Goal: Task Accomplishment & Management: Manage account settings

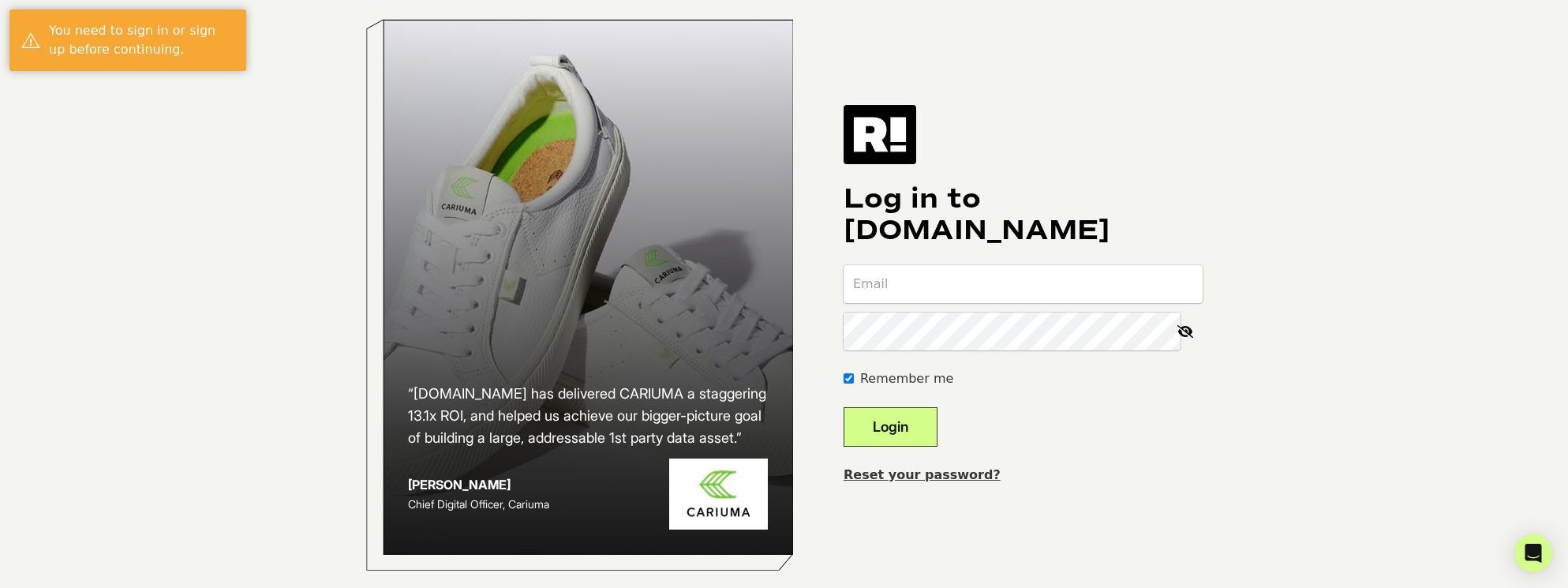
type input "[PERSON_NAME][EMAIL_ADDRESS][PERSON_NAME][DOMAIN_NAME]"
click at [938, 446] on button "Login" at bounding box center [890, 427] width 94 height 40
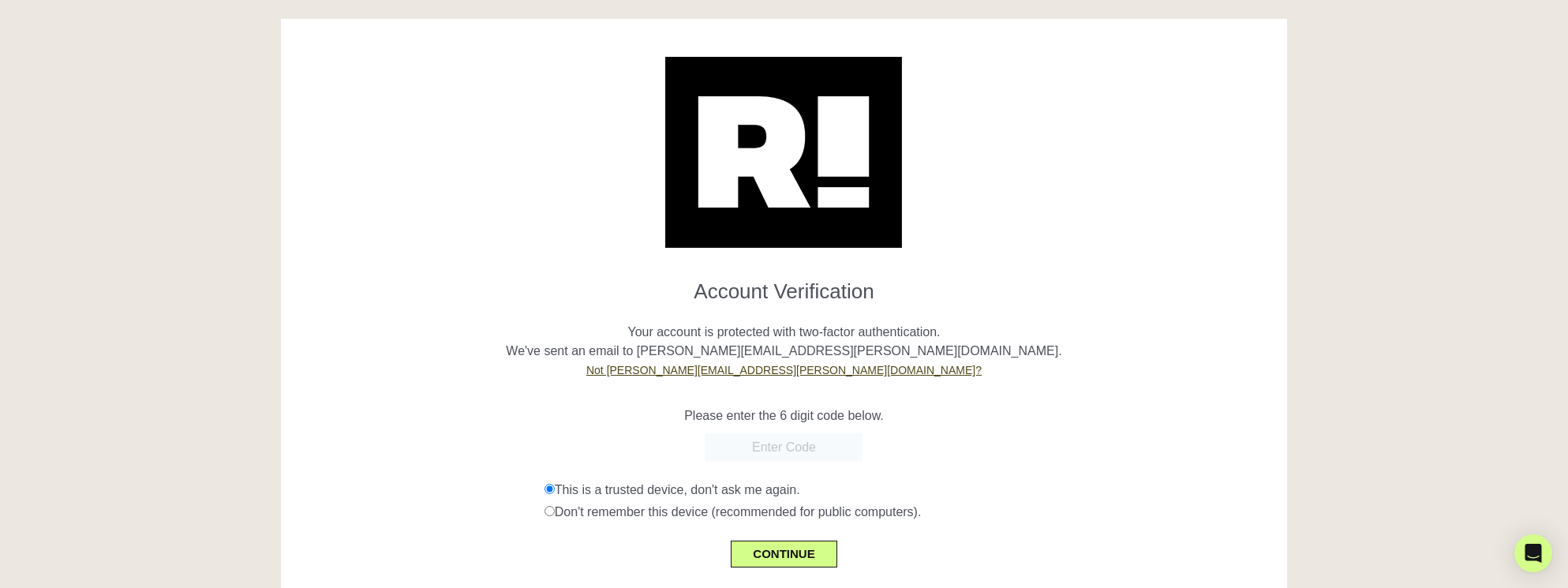
paste input "071554"
type input "071554"
click at [778, 553] on button "CONTINUE" at bounding box center [784, 553] width 106 height 27
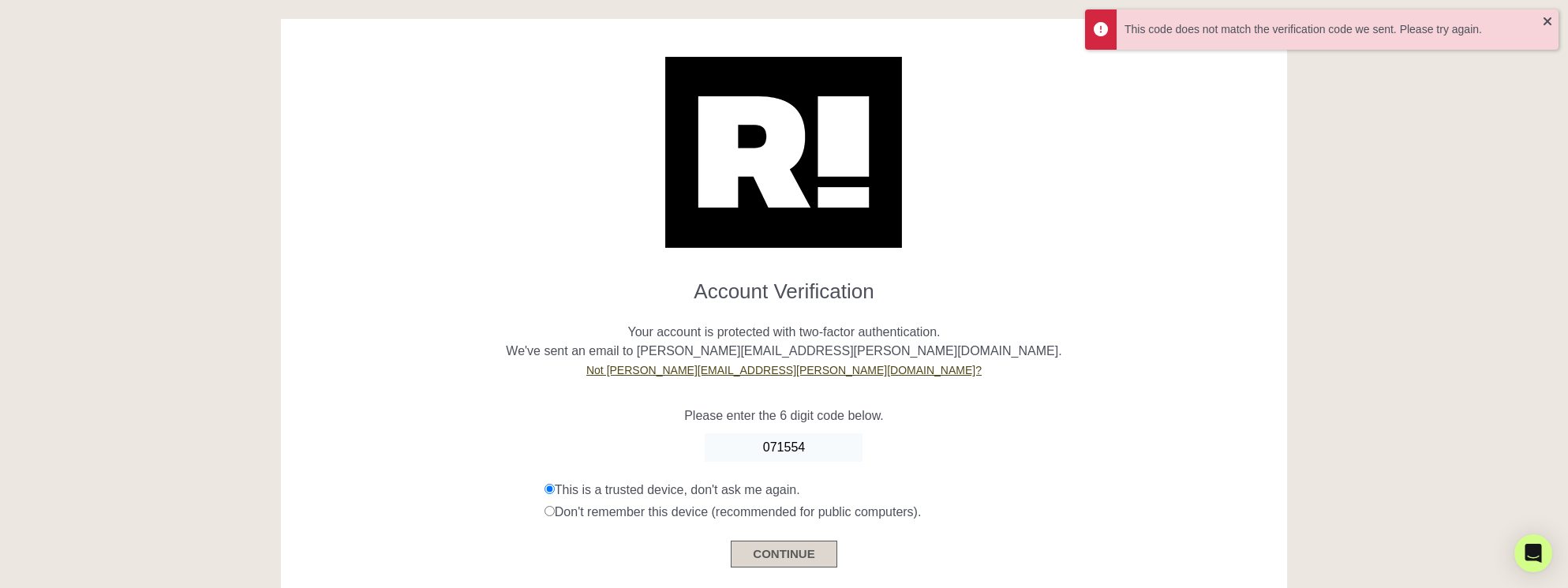
type input "071554"
click at [785, 553] on button "CONTINUE" at bounding box center [784, 553] width 106 height 27
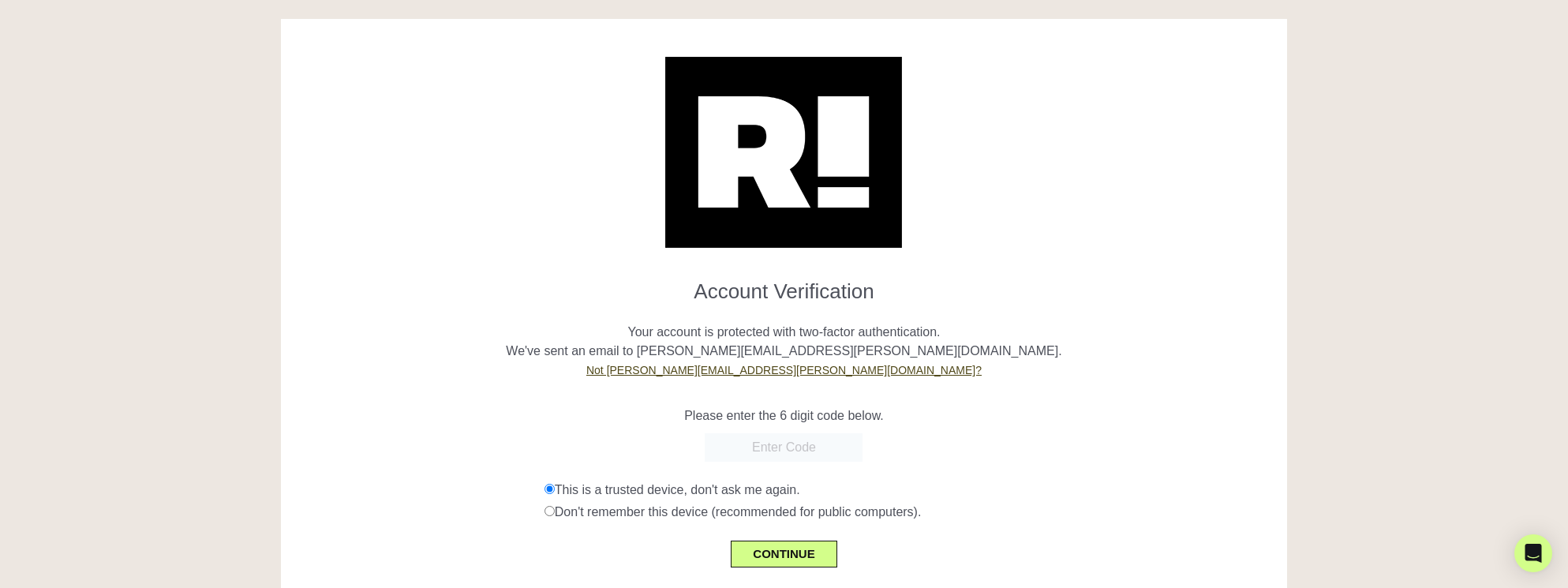
paste input "330520"
type input "330520"
click at [786, 553] on button "CONTINUE" at bounding box center [784, 553] width 106 height 27
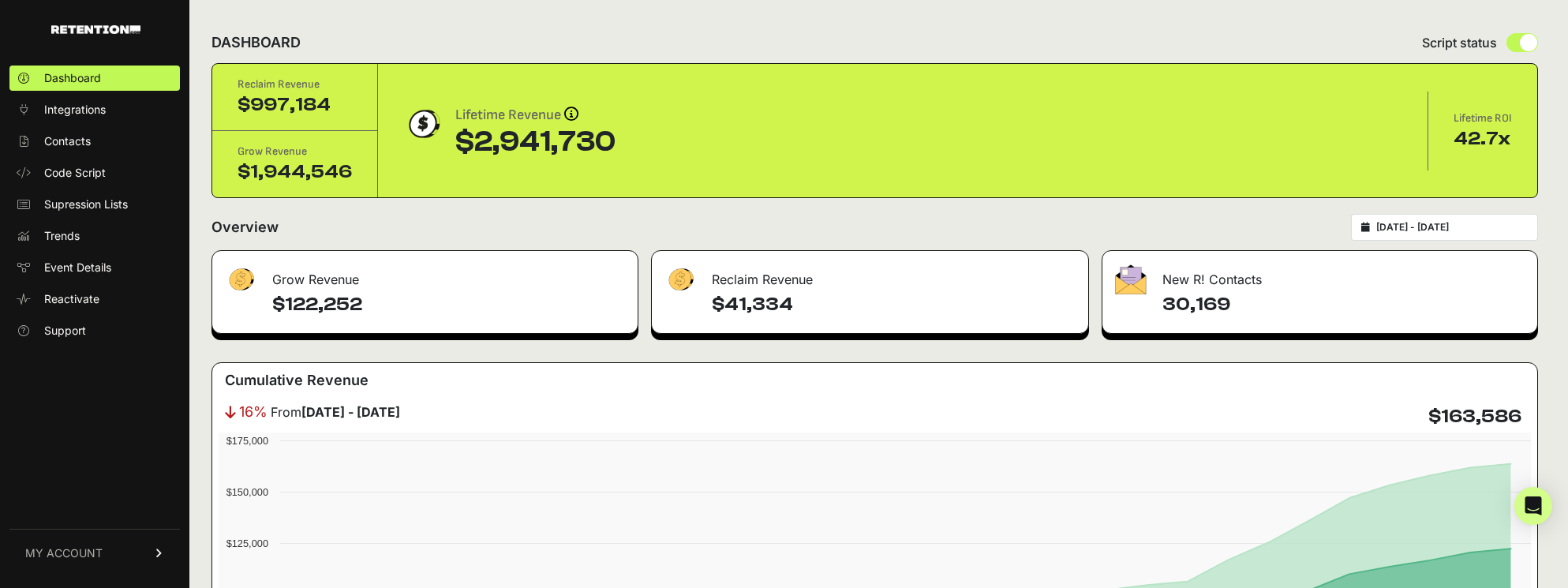
click at [78, 553] on span "MY ACCOUNT" at bounding box center [63, 553] width 77 height 16
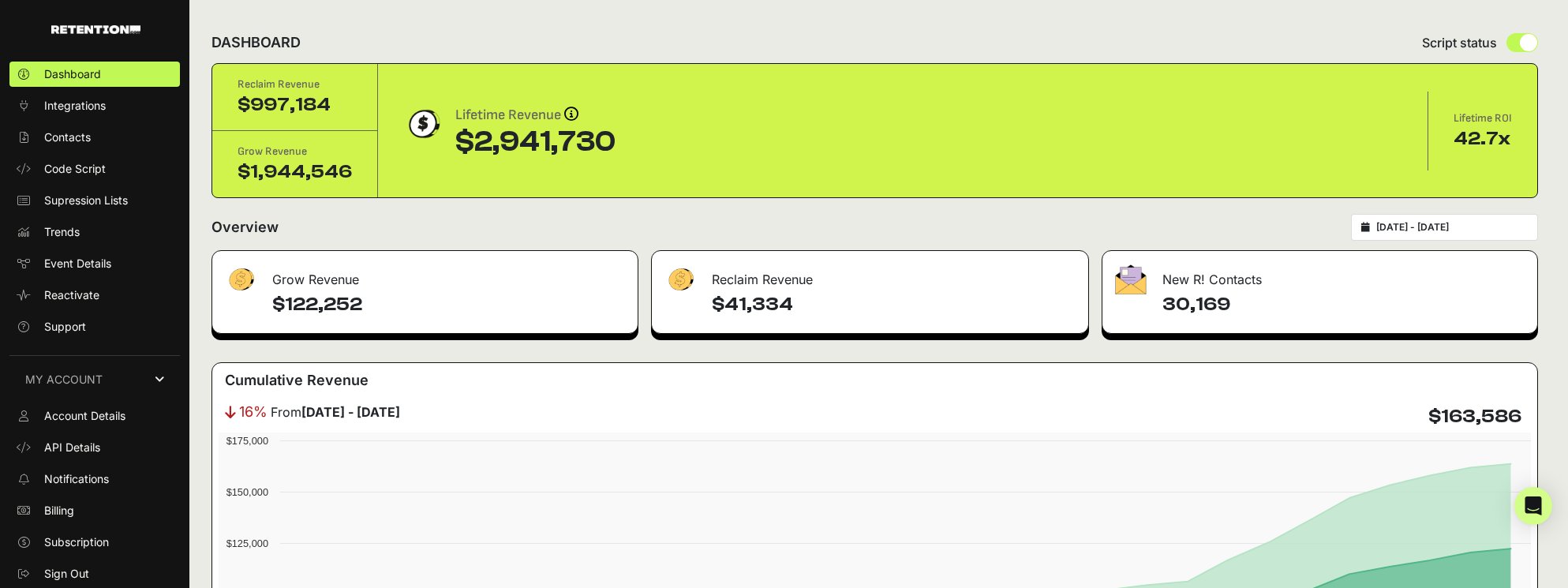
drag, startPoint x: 67, startPoint y: 512, endPoint x: 78, endPoint y: 496, distance: 19.4
click at [67, 513] on span "Billing" at bounding box center [59, 510] width 30 height 16
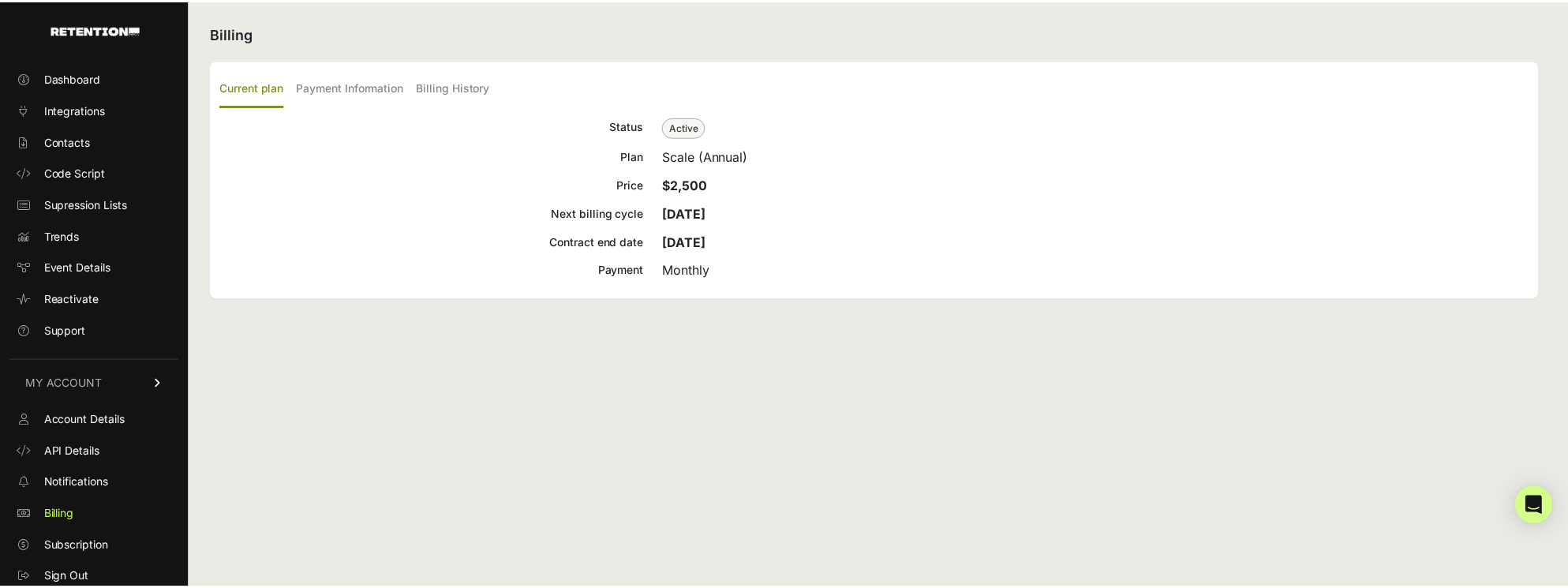
scroll to position [4, 0]
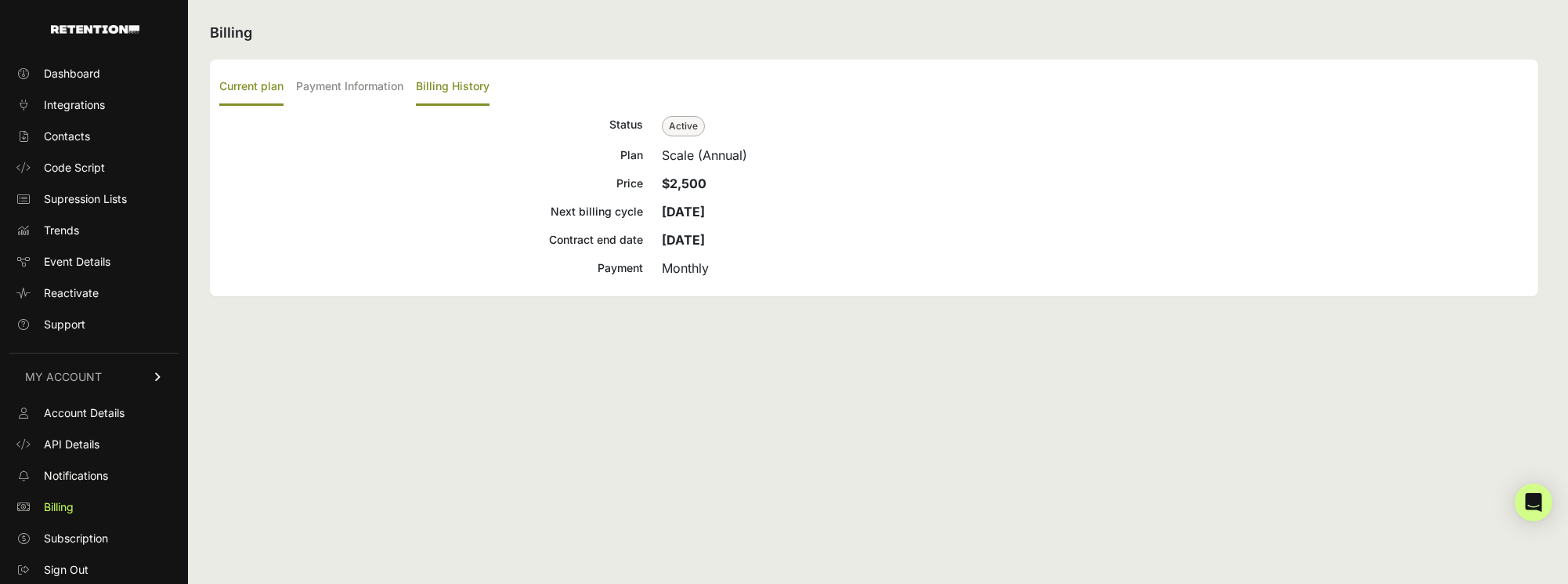
drag, startPoint x: 450, startPoint y: 83, endPoint x: 435, endPoint y: 85, distance: 15.1
click at [454, 85] on label "Billing History" at bounding box center [453, 87] width 74 height 37
click at [0, 0] on input "Billing History" at bounding box center [0, 0] width 0 height 0
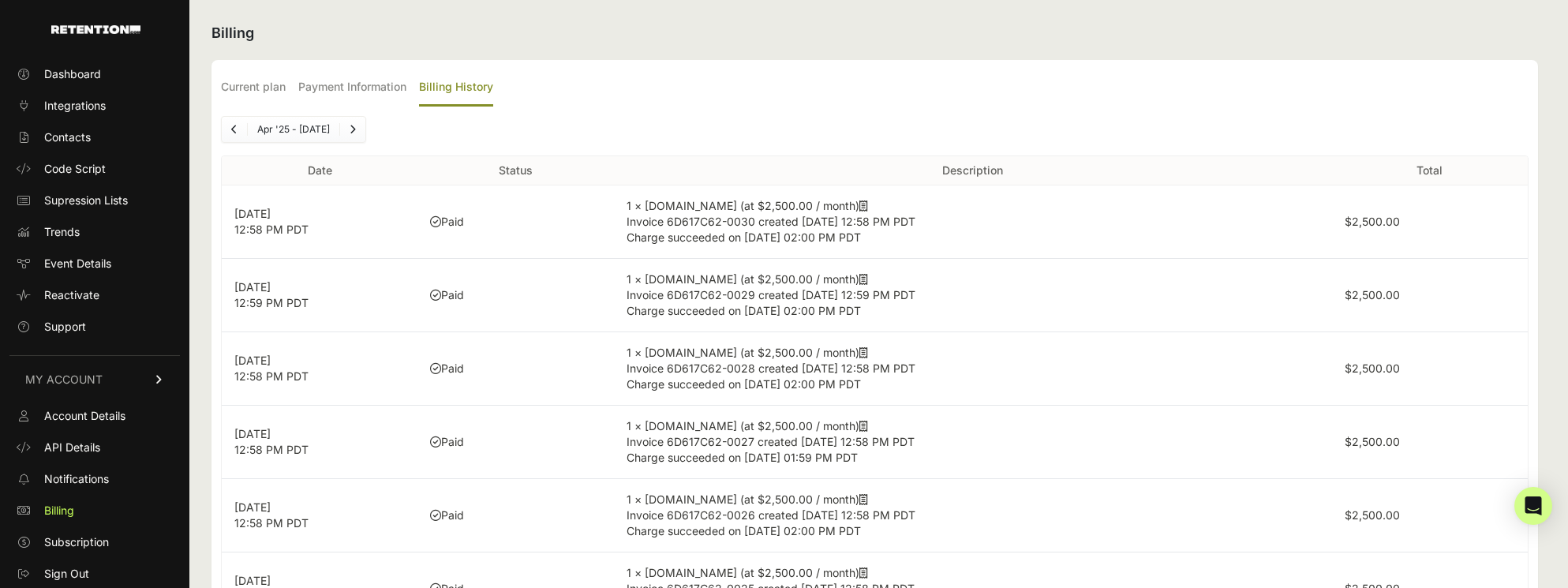
click at [1392, 220] on label "$2,500.00" at bounding box center [1372, 221] width 55 height 14
click at [859, 205] on icon at bounding box center [863, 206] width 9 height 11
